Goal: Communication & Community: Answer question/provide support

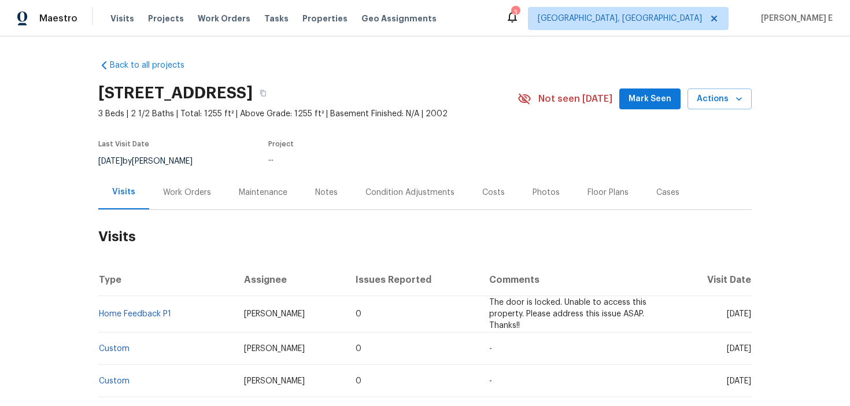
scroll to position [109, 0]
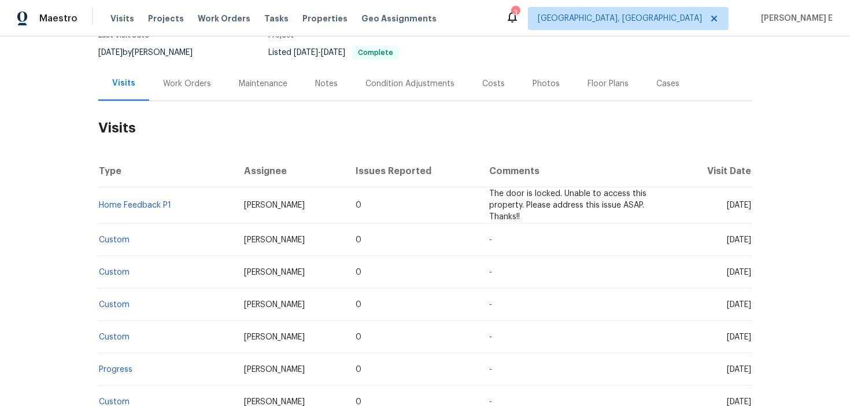
click at [193, 101] on div "Work Orders" at bounding box center [187, 83] width 76 height 34
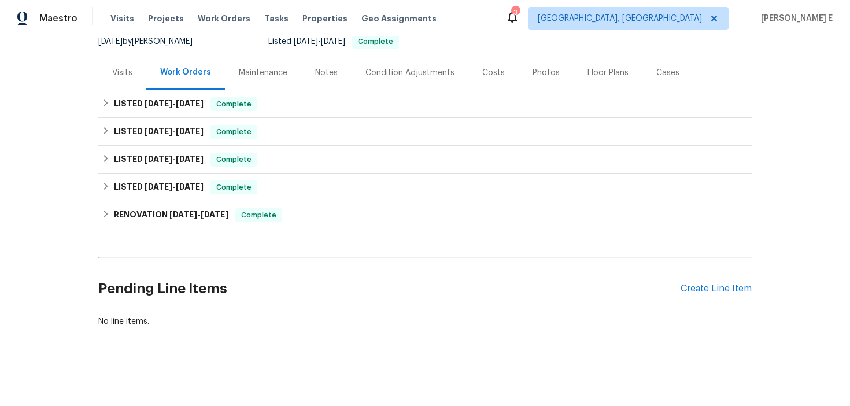
scroll to position [125, 0]
click at [170, 123] on div "LISTED [DATE] - [DATE] Complete Steadfast Heating and Air Conditioning HVAC, BR…" at bounding box center [424, 132] width 653 height 28
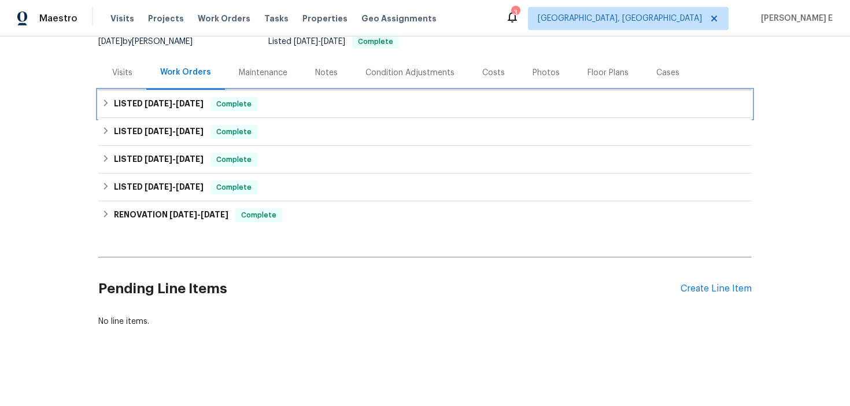
click at [173, 108] on span "[DATE] - [DATE]" at bounding box center [174, 103] width 59 height 8
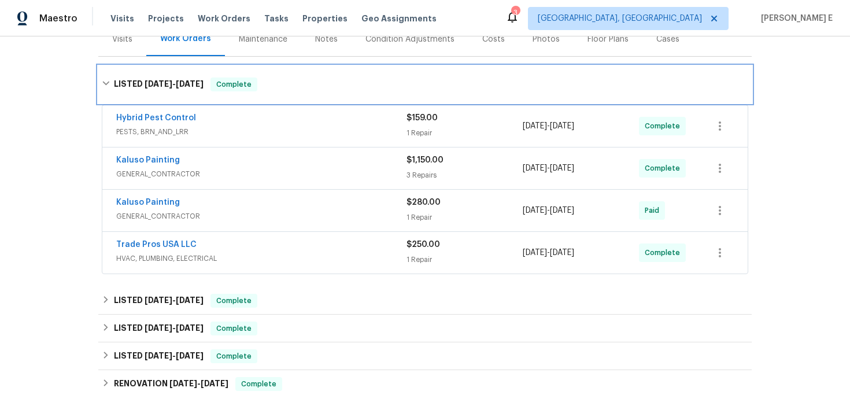
scroll to position [151, 0]
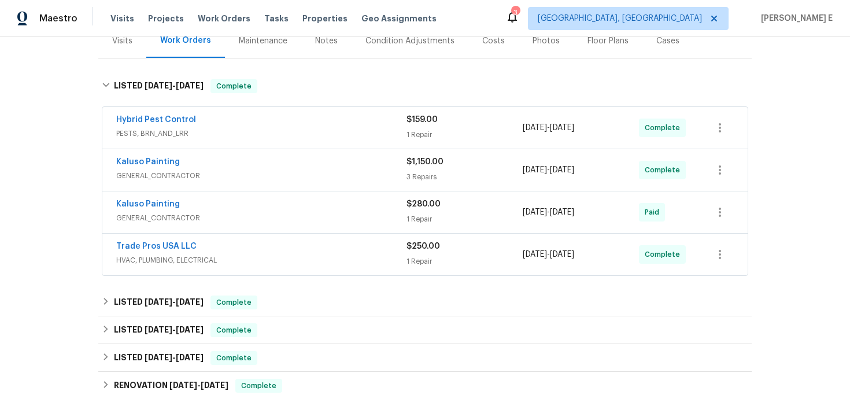
click at [247, 182] on span "GENERAL_CONTRACTOR" at bounding box center [261, 176] width 290 height 12
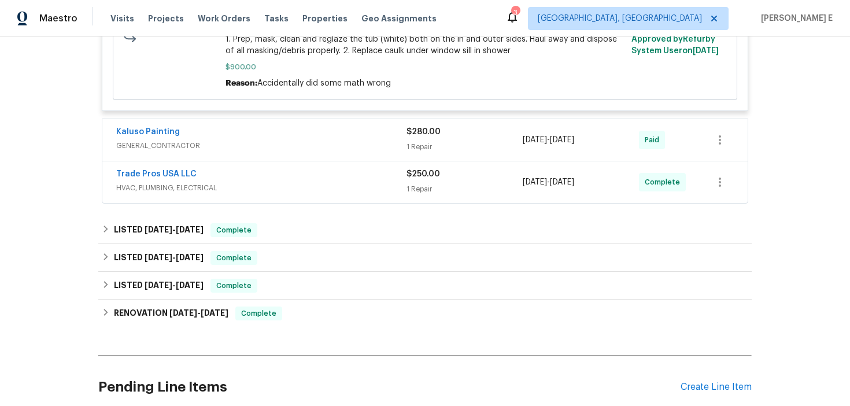
scroll to position [670, 0]
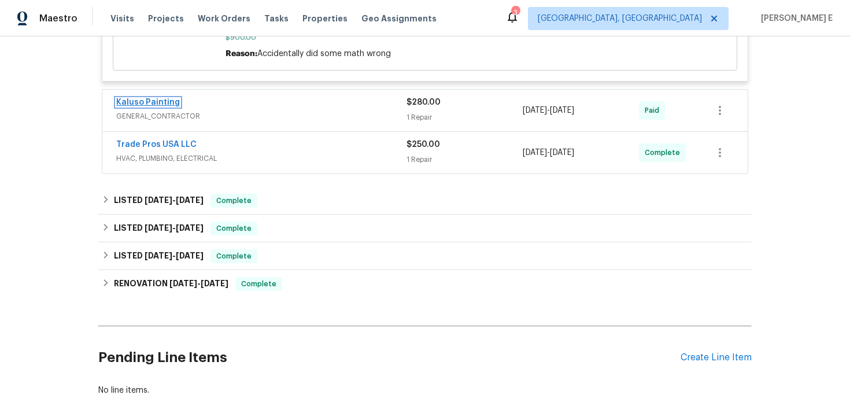
click at [160, 106] on link "Kaluso Painting" at bounding box center [148, 102] width 64 height 8
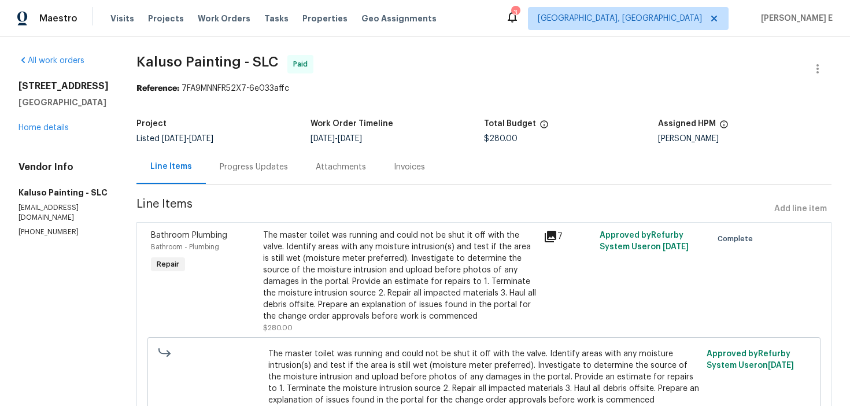
click at [238, 171] on div "Progress Updates" at bounding box center [254, 167] width 68 height 12
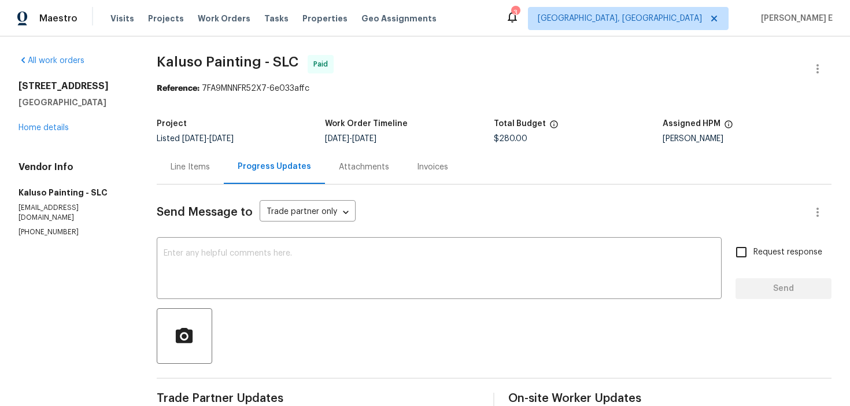
click at [190, 176] on div "Line Items" at bounding box center [190, 167] width 67 height 34
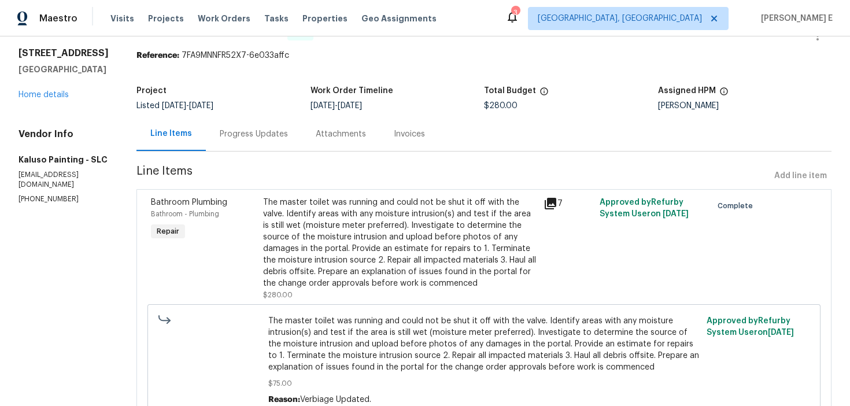
scroll to position [27, 0]
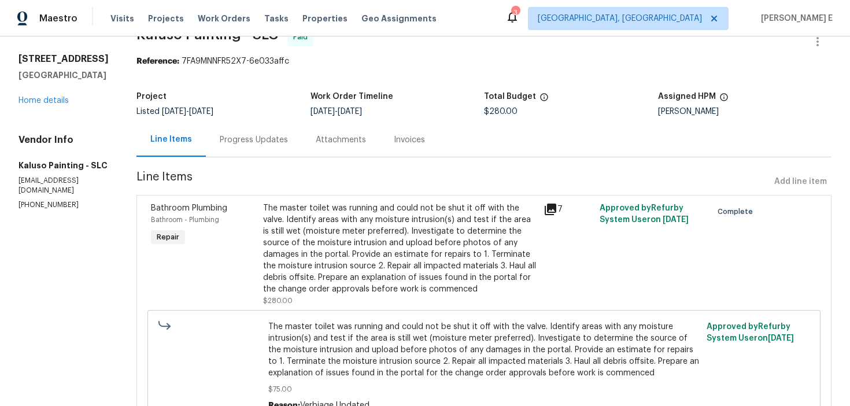
click at [323, 238] on div "The master toilet was running and could not be shut it off with the valve. Iden…" at bounding box center [399, 248] width 273 height 92
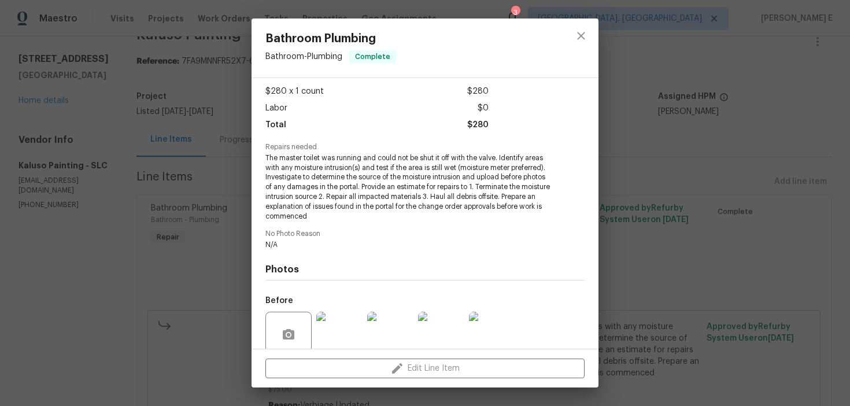
scroll to position [156, 0]
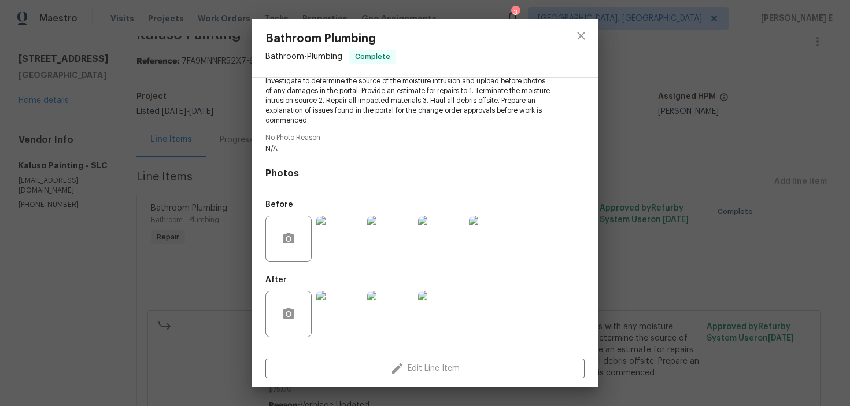
click at [324, 307] on img at bounding box center [339, 314] width 46 height 46
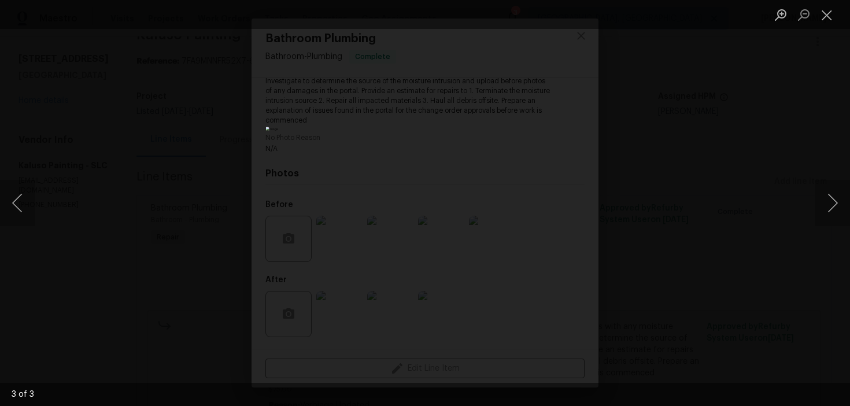
click at [755, 133] on div "Lightbox" at bounding box center [425, 203] width 850 height 406
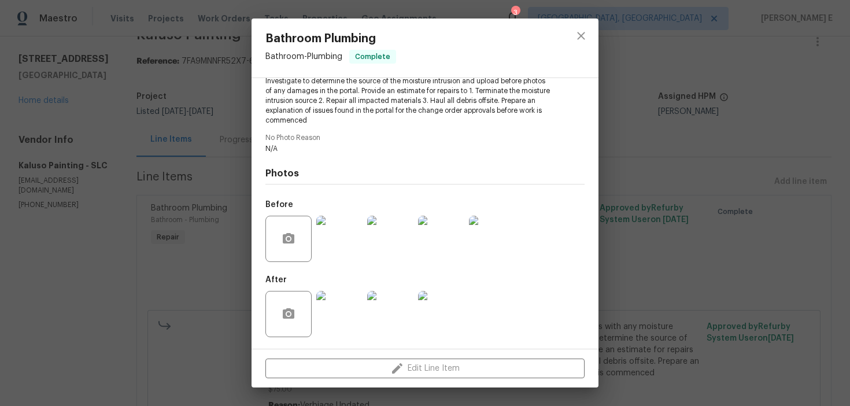
click at [755, 133] on div "Bathroom Plumbing Bathroom - Plumbing Complete Vendor Kaluso Painting Account C…" at bounding box center [425, 203] width 850 height 406
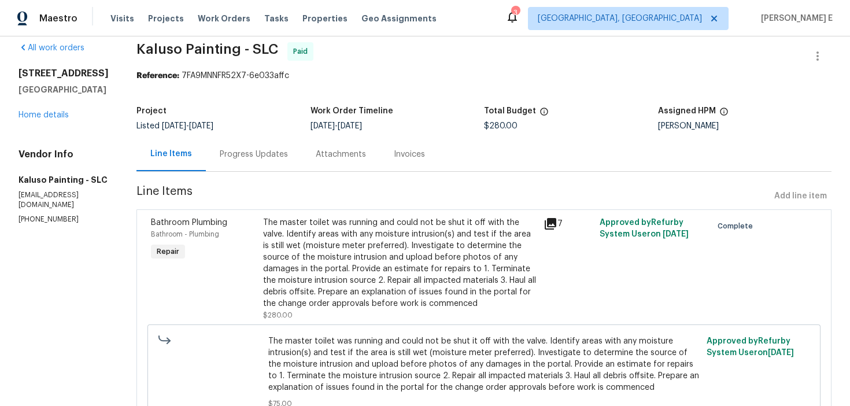
scroll to position [8, 0]
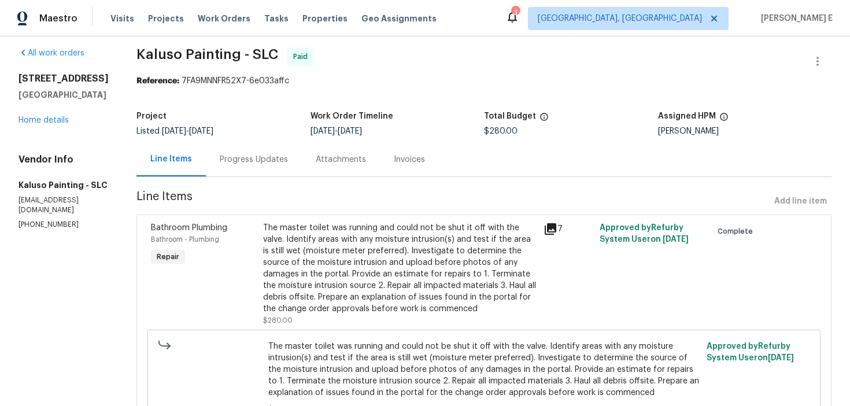
click at [224, 169] on div "Progress Updates" at bounding box center [254, 159] width 96 height 34
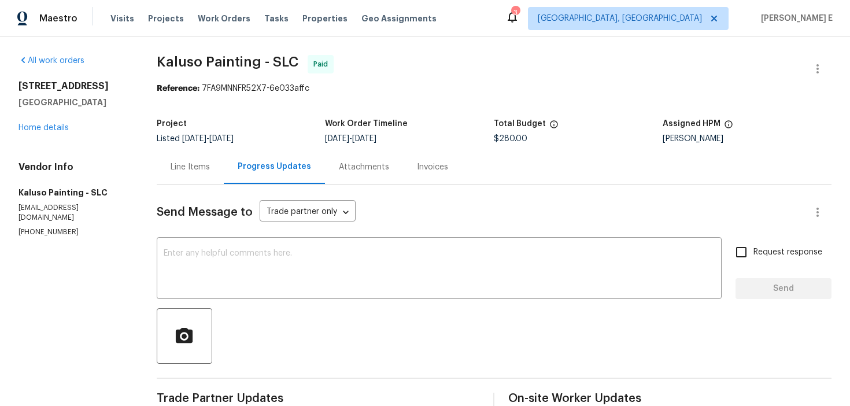
click at [177, 162] on div "Line Items" at bounding box center [190, 167] width 39 height 12
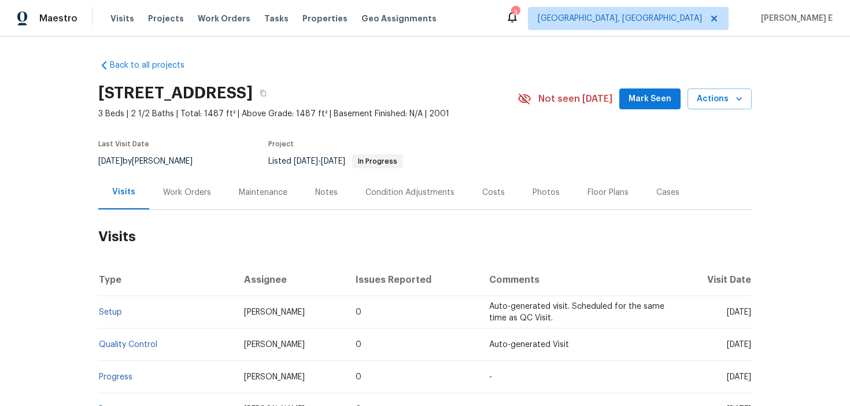
click at [181, 189] on div "Work Orders" at bounding box center [187, 193] width 48 height 12
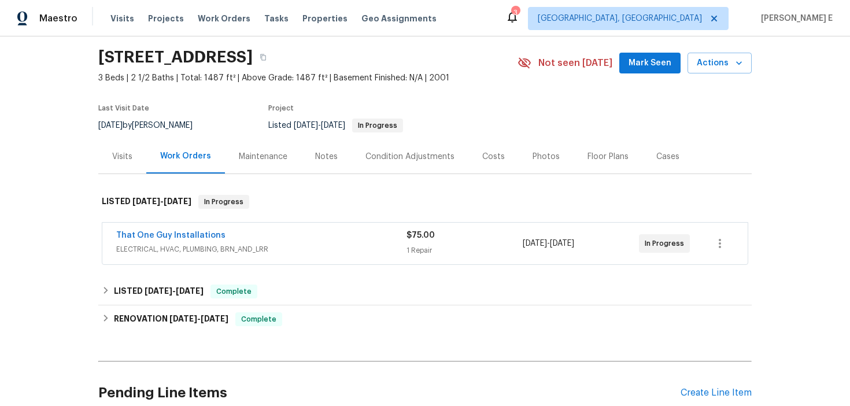
scroll to position [42, 0]
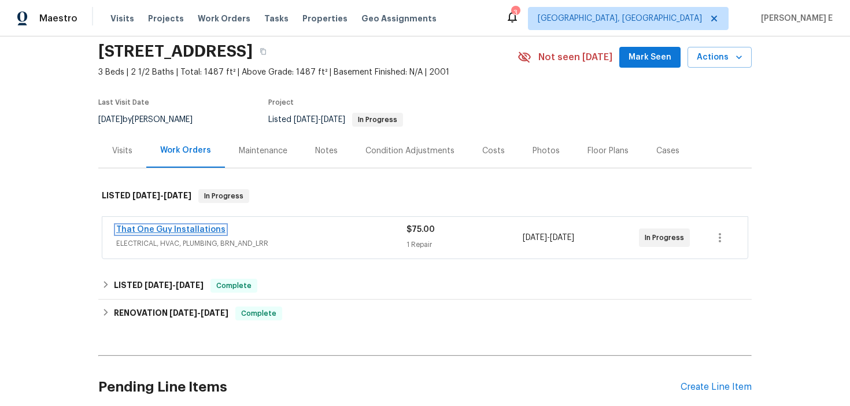
click at [194, 227] on link "That One Guy Installations" at bounding box center [170, 229] width 109 height 8
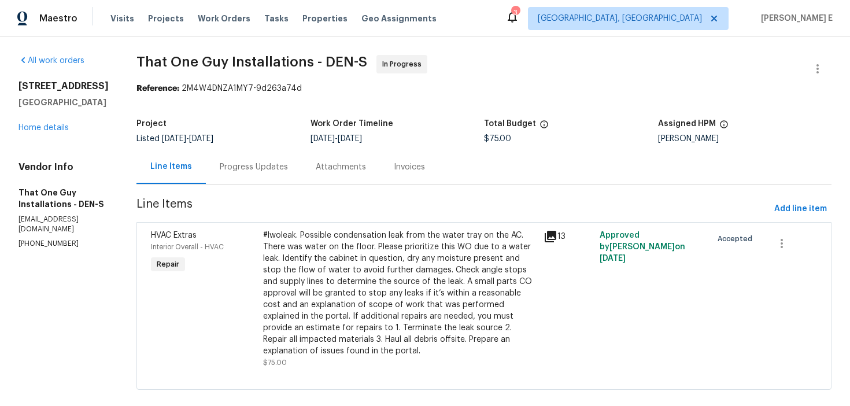
click at [235, 171] on div "Progress Updates" at bounding box center [254, 167] width 68 height 12
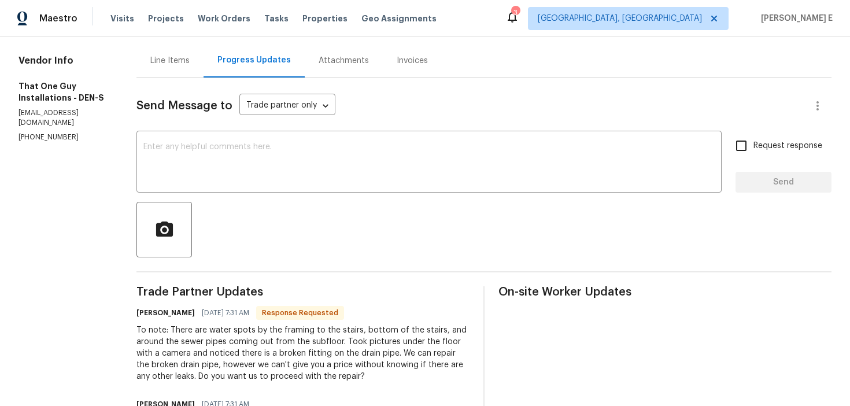
scroll to position [75, 0]
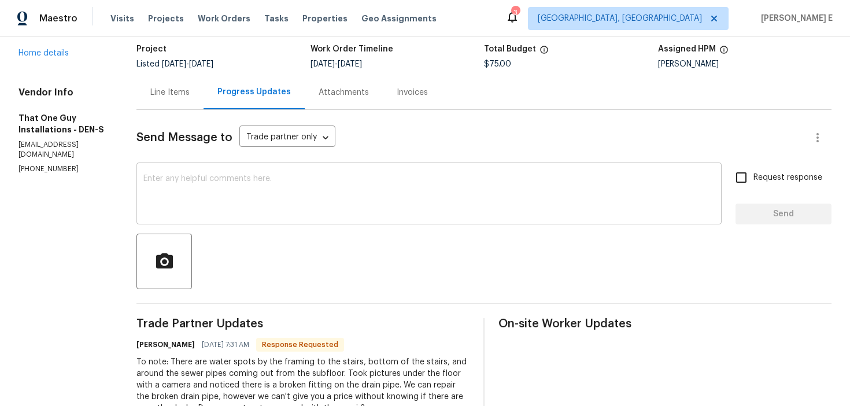
click at [310, 206] on textarea at bounding box center [428, 195] width 571 height 40
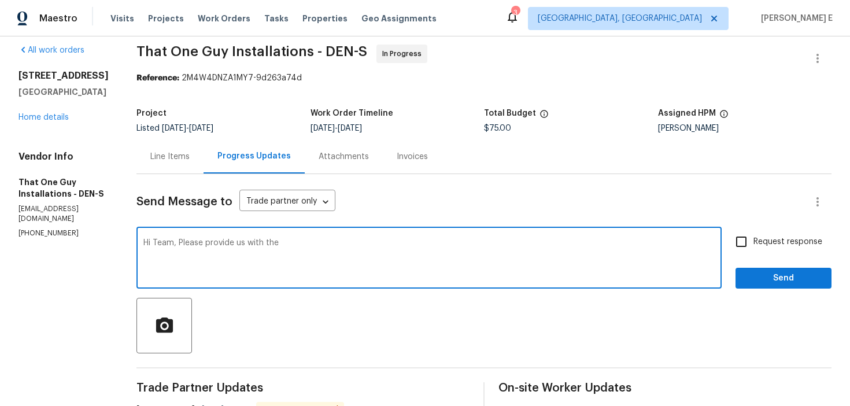
scroll to position [0, 0]
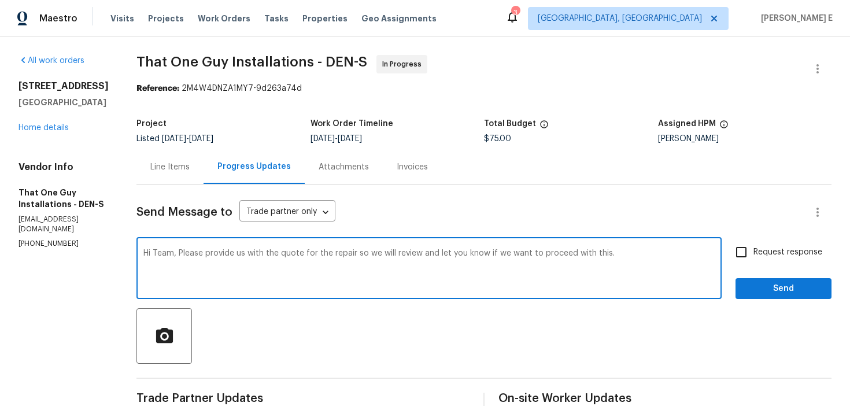
drag, startPoint x: 165, startPoint y: 256, endPoint x: 177, endPoint y: 290, distance: 36.2
click at [177, 290] on div "Hi Team, Please provide us with the quote for the repair so we will review and …" at bounding box center [428, 269] width 585 height 59
paste textarea "Could you share the repair quote so we can review and decide if we want to move…"
type textarea "Hi Team, Could you share the repair quote so we can review and decide if we wan…"
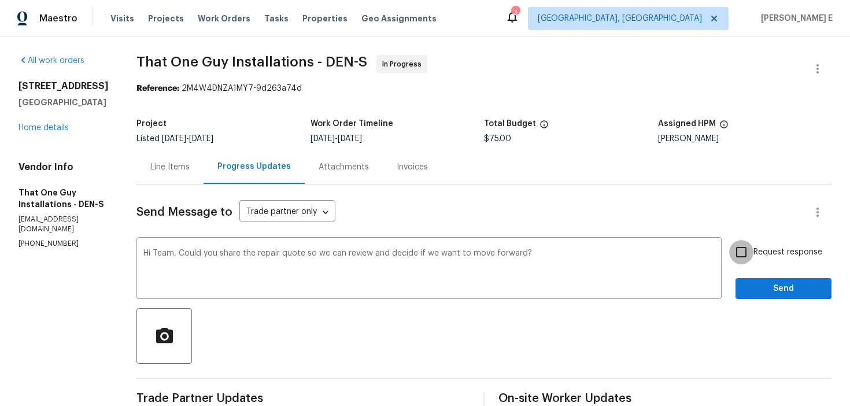
click at [742, 243] on input "Request response" at bounding box center [741, 252] width 24 height 24
checkbox input "true"
click at [746, 286] on span "Send" at bounding box center [783, 289] width 77 height 14
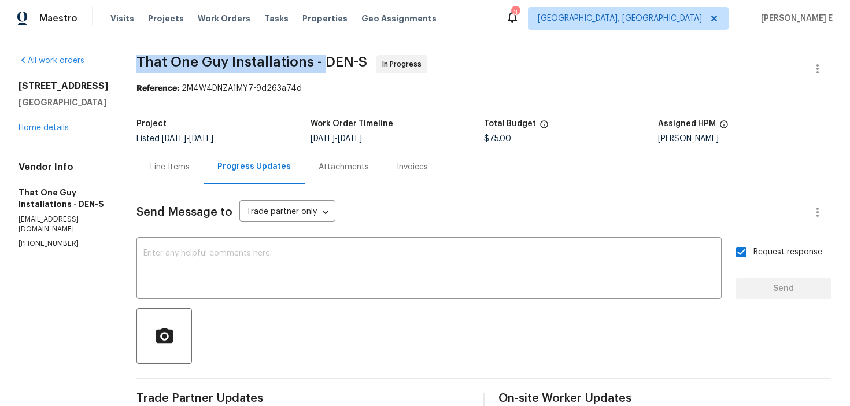
drag, startPoint x: 125, startPoint y: 63, endPoint x: 313, endPoint y: 60, distance: 187.9
click at [313, 60] on span "That One Guy Installations - DEN-S" at bounding box center [251, 62] width 231 height 14
copy span "That One Guy Installations -"
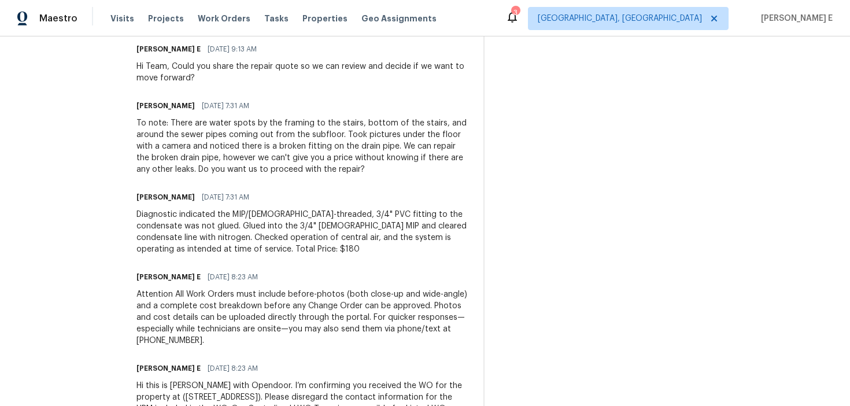
scroll to position [379, 0]
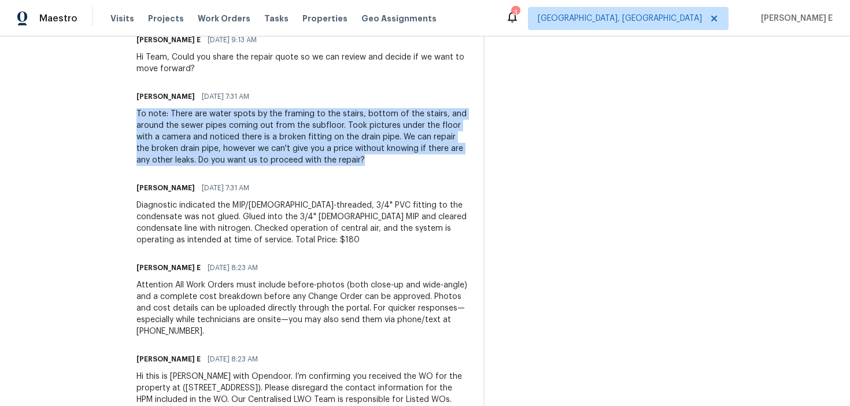
drag, startPoint x: 122, startPoint y: 113, endPoint x: 377, endPoint y: 160, distance: 259.2
click at [377, 160] on div "All work orders [STREET_ADDRESS] Home details Vendor Info That One Guy Installa…" at bounding box center [425, 70] width 850 height 826
copy div "To note: There are water spots by the framing to the stairs, bottom of the stai…"
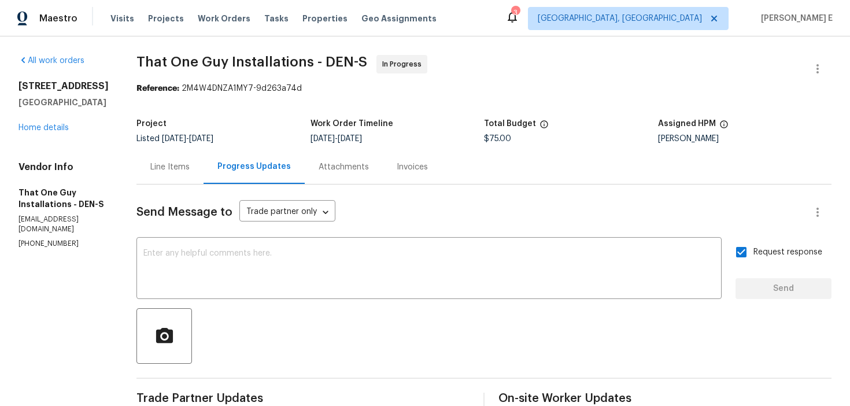
click at [153, 165] on div "Line Items" at bounding box center [169, 167] width 39 height 12
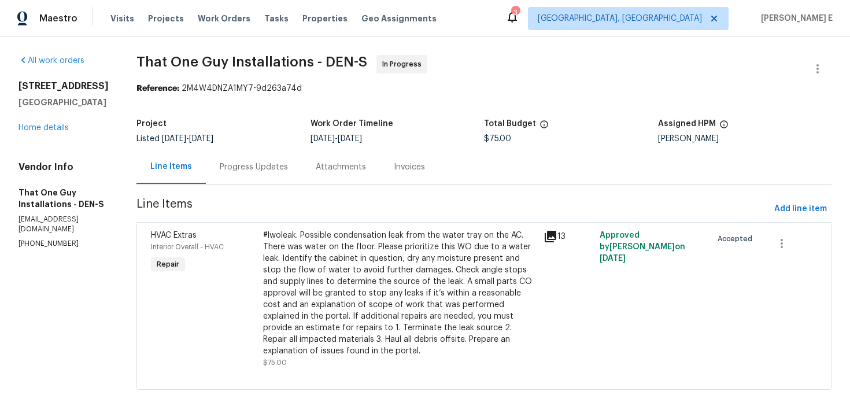
scroll to position [5, 0]
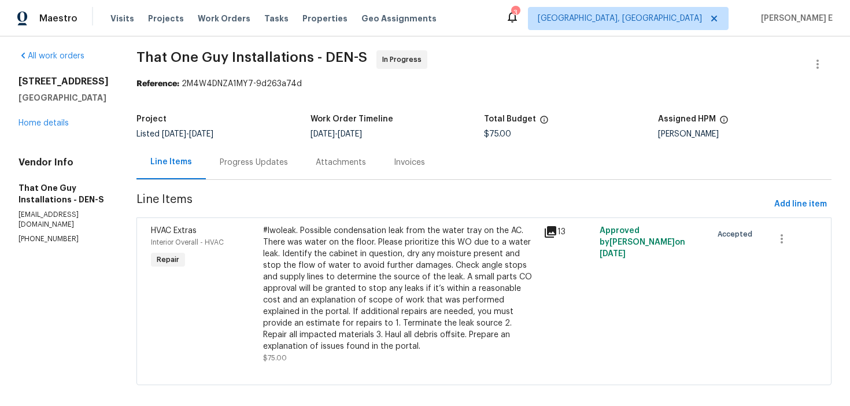
click at [401, 258] on div "#lwoleak. Possible condensation leak from the water tray on the AC. There was w…" at bounding box center [399, 288] width 273 height 127
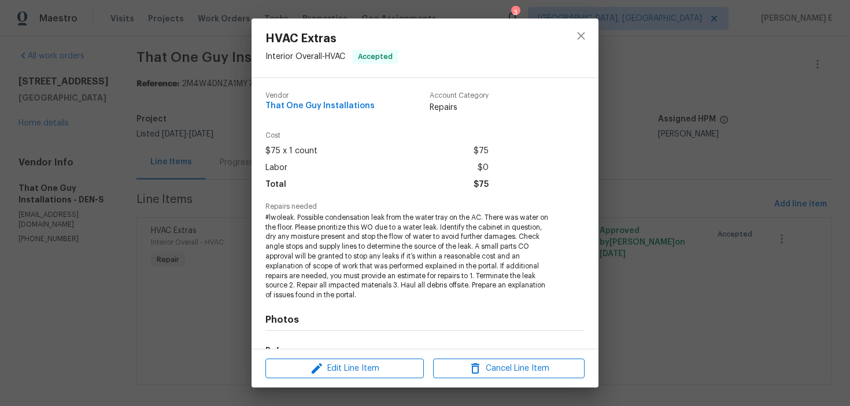
scroll to position [146, 0]
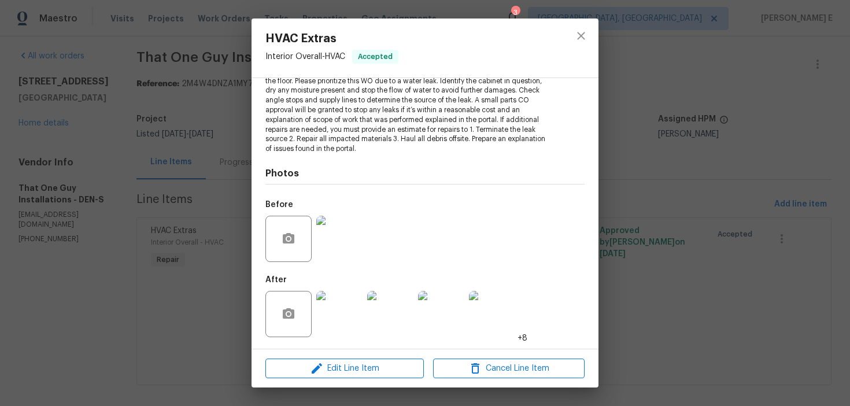
click at [345, 319] on img at bounding box center [339, 314] width 46 height 46
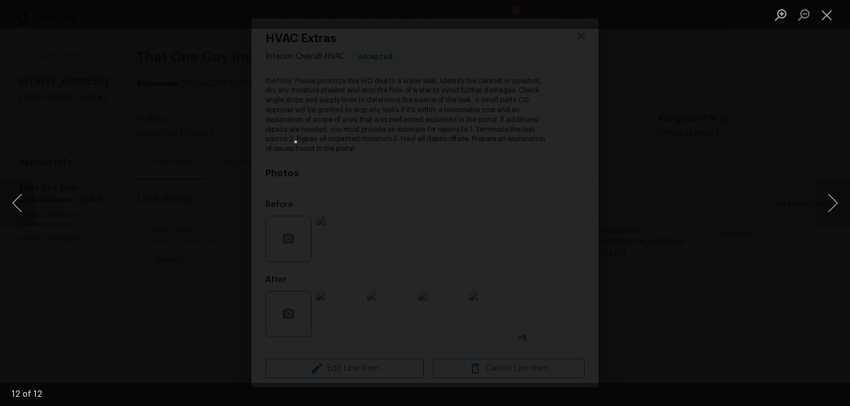
click at [746, 147] on div "Lightbox" at bounding box center [425, 203] width 850 height 406
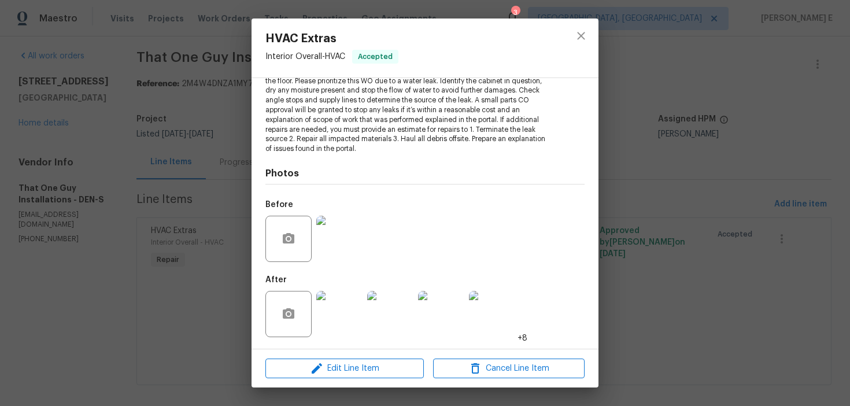
click at [746, 147] on div "HVAC Extras Interior Overall - HVAC Accepted Vendor That One Guy Installations …" at bounding box center [425, 203] width 850 height 406
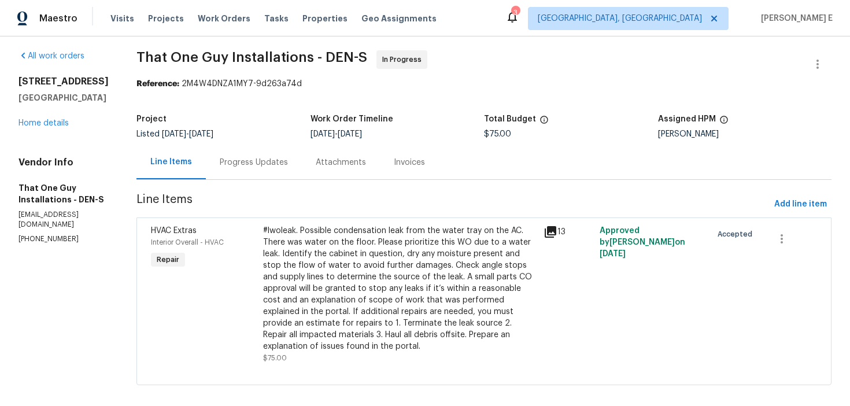
click at [294, 276] on div "#lwoleak. Possible condensation leak from the water tray on the AC. There was w…" at bounding box center [399, 288] width 273 height 127
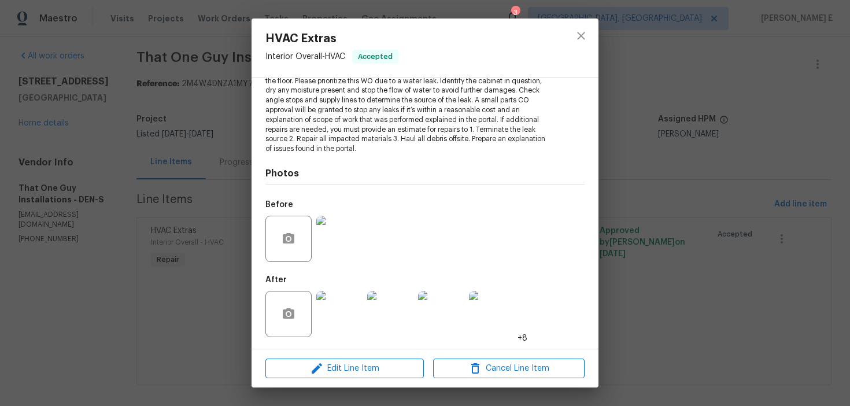
click at [335, 318] on img at bounding box center [339, 314] width 46 height 46
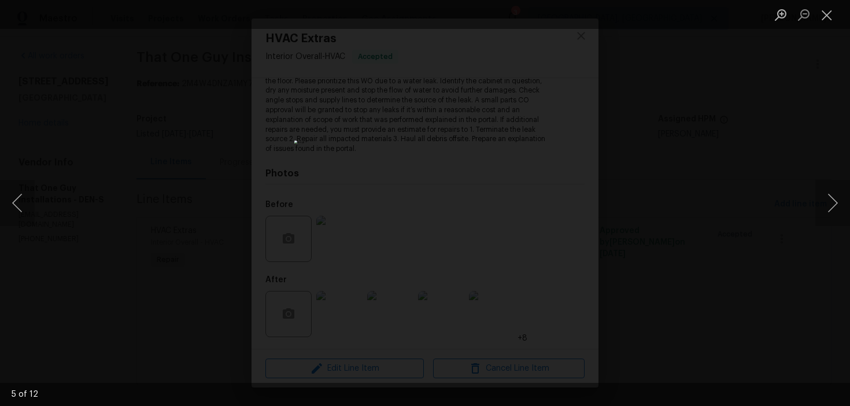
click at [674, 177] on div "Lightbox" at bounding box center [425, 203] width 850 height 406
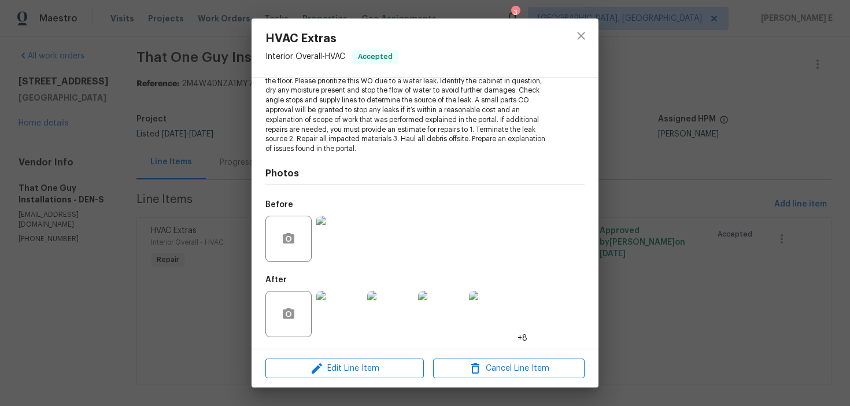
click at [674, 177] on div "HVAC Extras Interior Overall - HVAC Accepted Vendor That One Guy Installations …" at bounding box center [425, 203] width 850 height 406
